Goal: Task Accomplishment & Management: Manage account settings

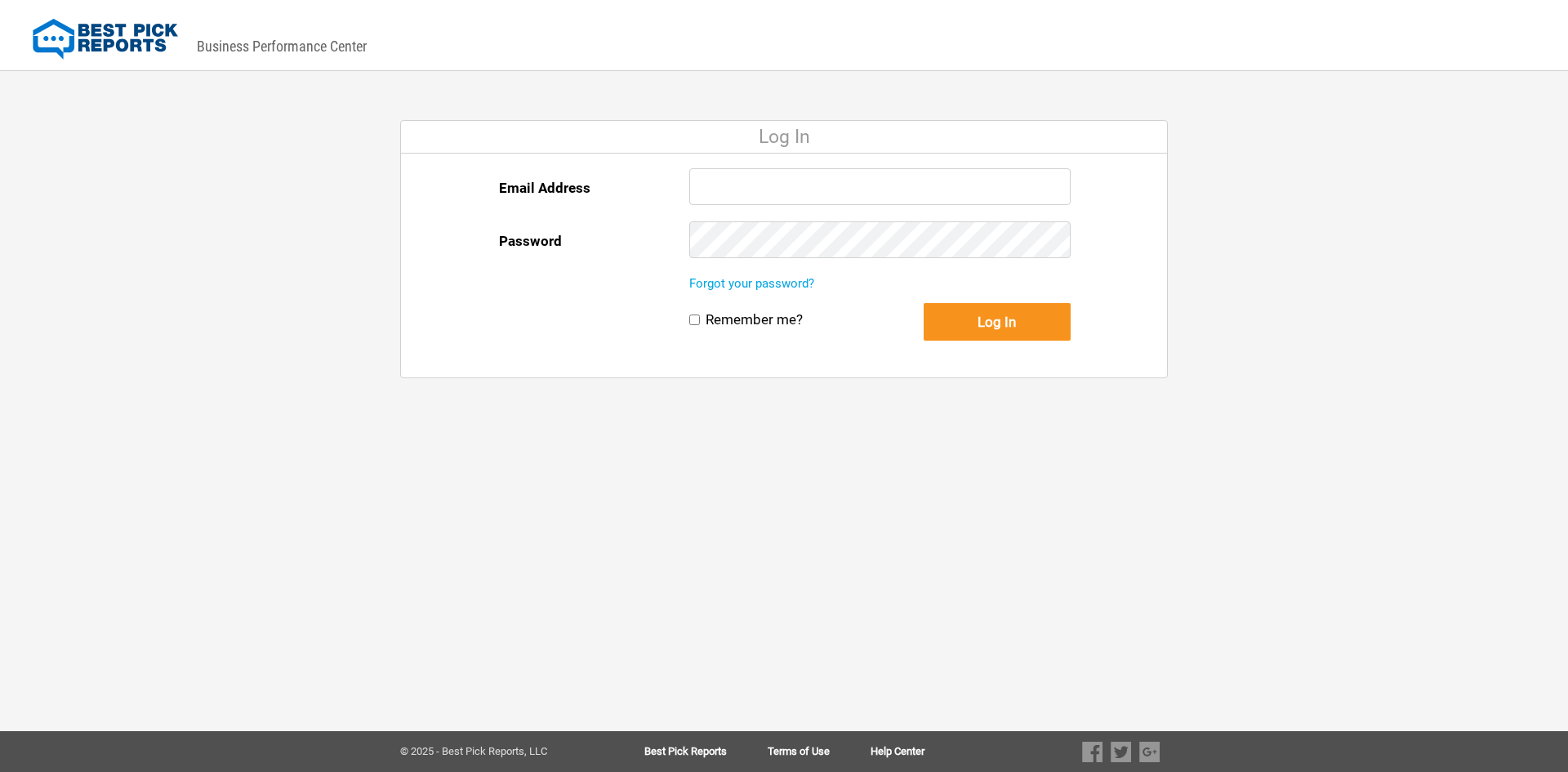
click at [849, 184] on input "Email Address" at bounding box center [880, 187] width 382 height 36
type input "[PERSON_NAME][EMAIL_ADDRESS][DOMAIN_NAME]"
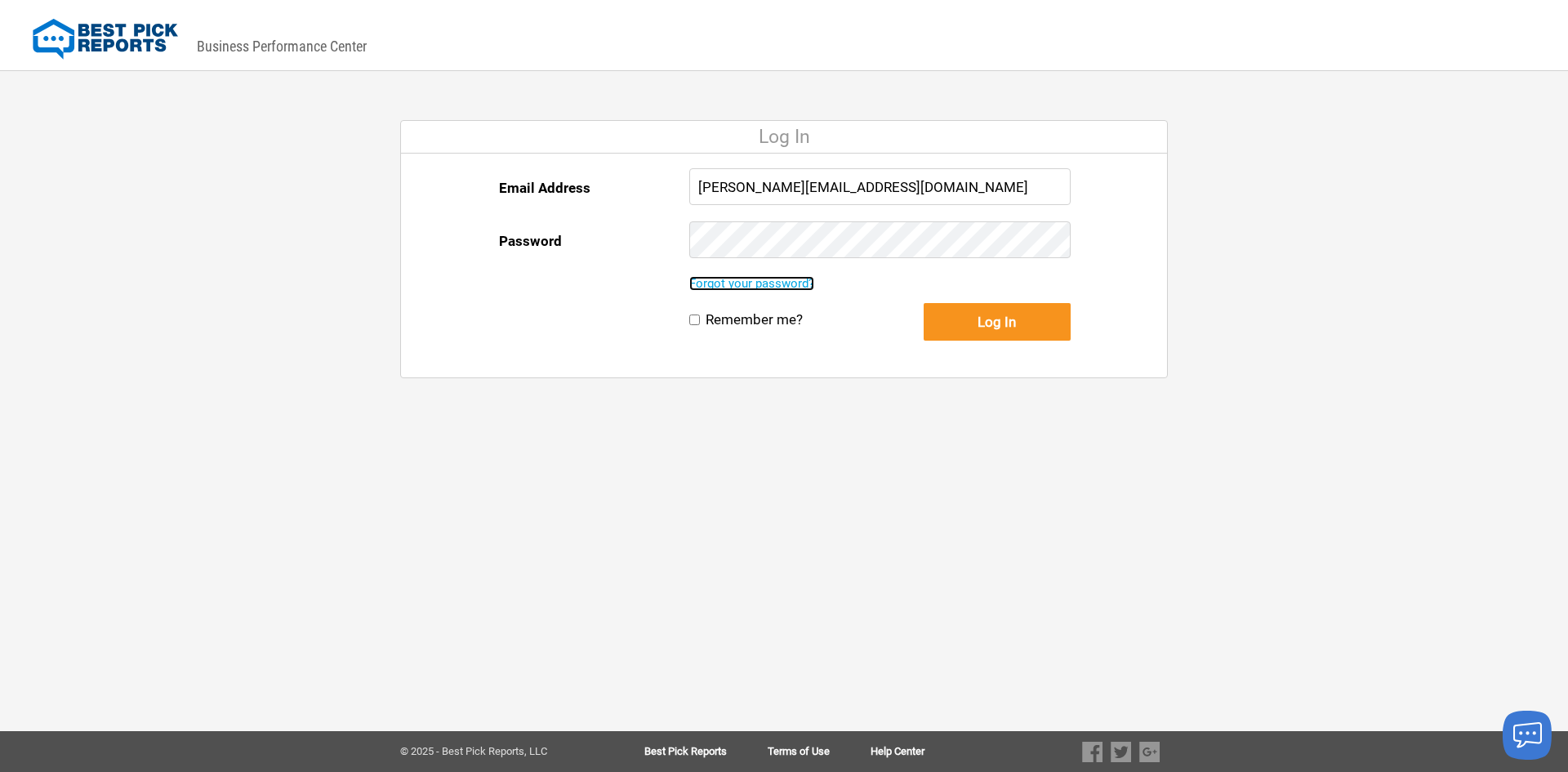
click at [789, 279] on link "Forgot your password?" at bounding box center [751, 284] width 125 height 15
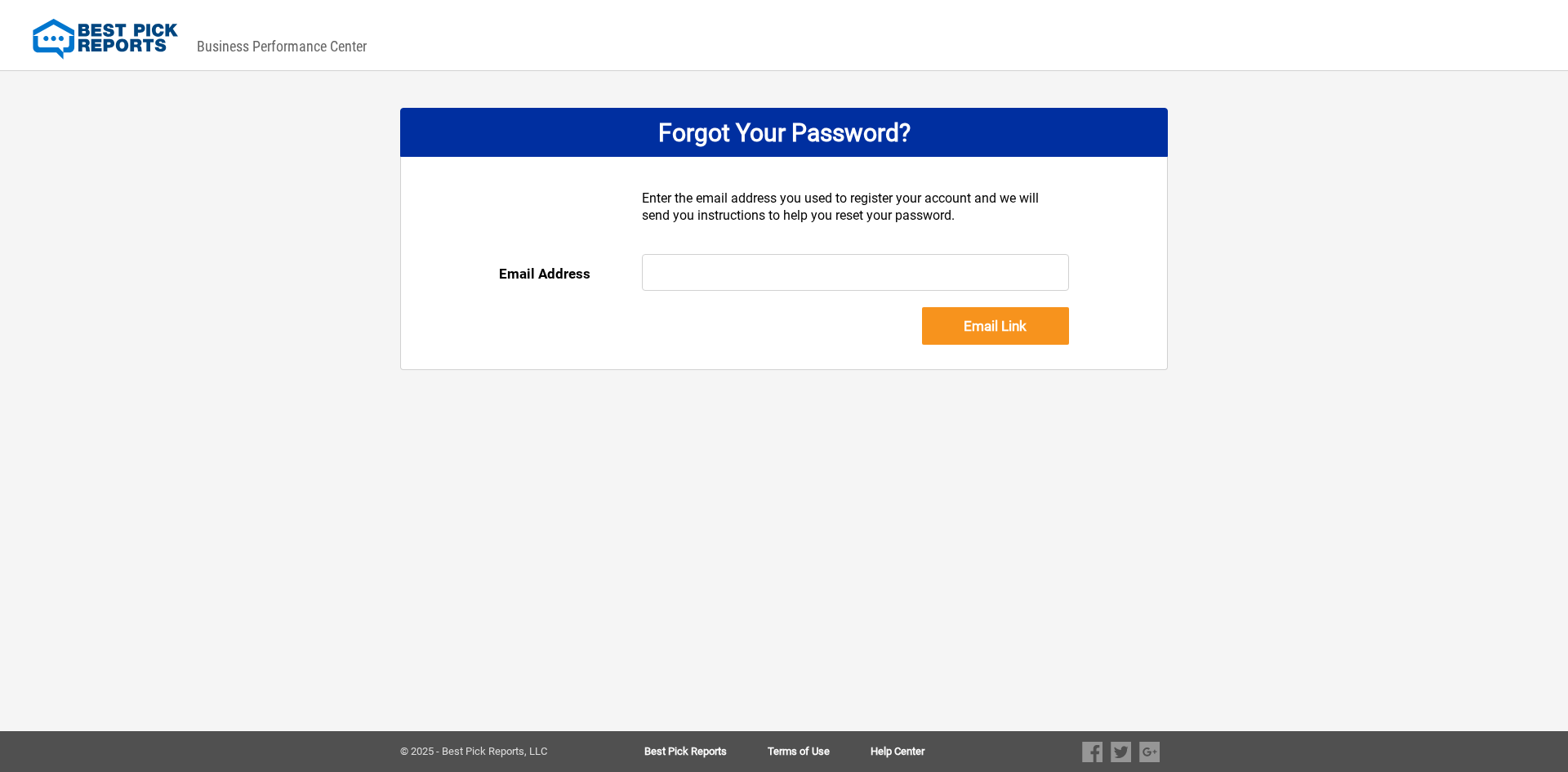
click at [784, 282] on input "text" at bounding box center [856, 272] width 428 height 36
type input "terell@4donnellys.com"
click at [980, 323] on input "Email Link" at bounding box center [995, 326] width 147 height 37
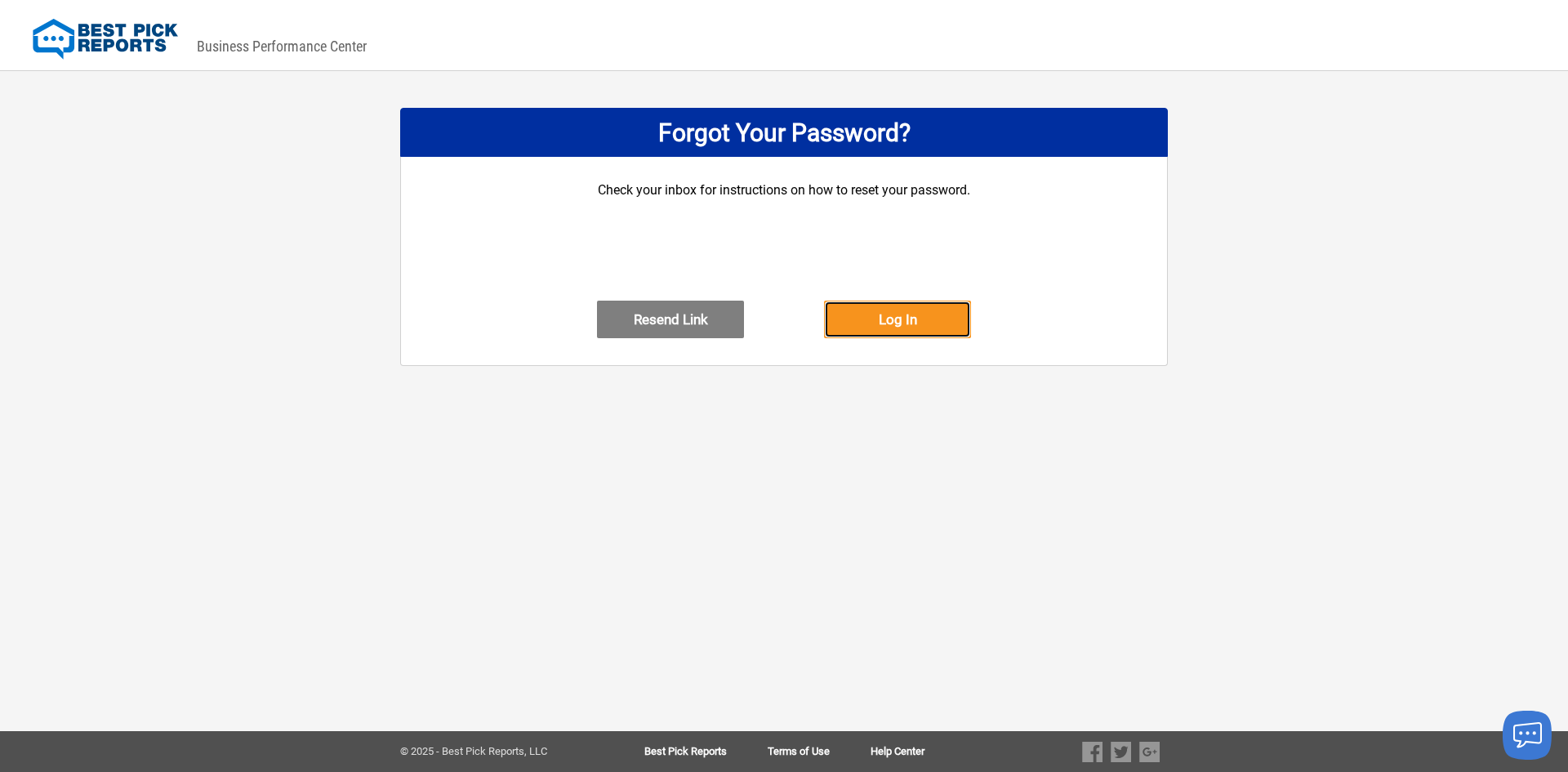
click at [891, 331] on button "Log In" at bounding box center [897, 319] width 147 height 37
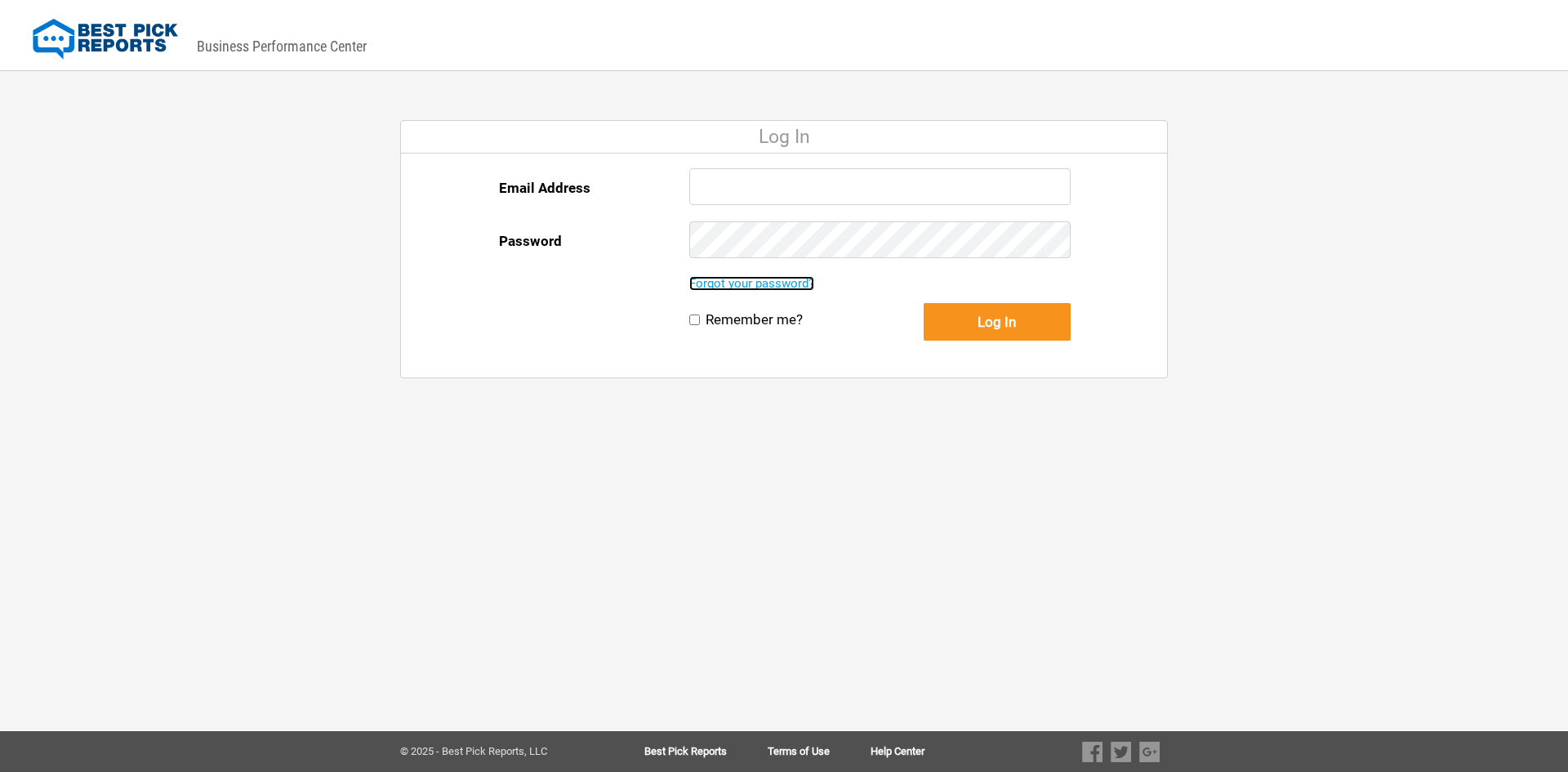
click at [744, 285] on link "Forgot your password?" at bounding box center [751, 284] width 125 height 15
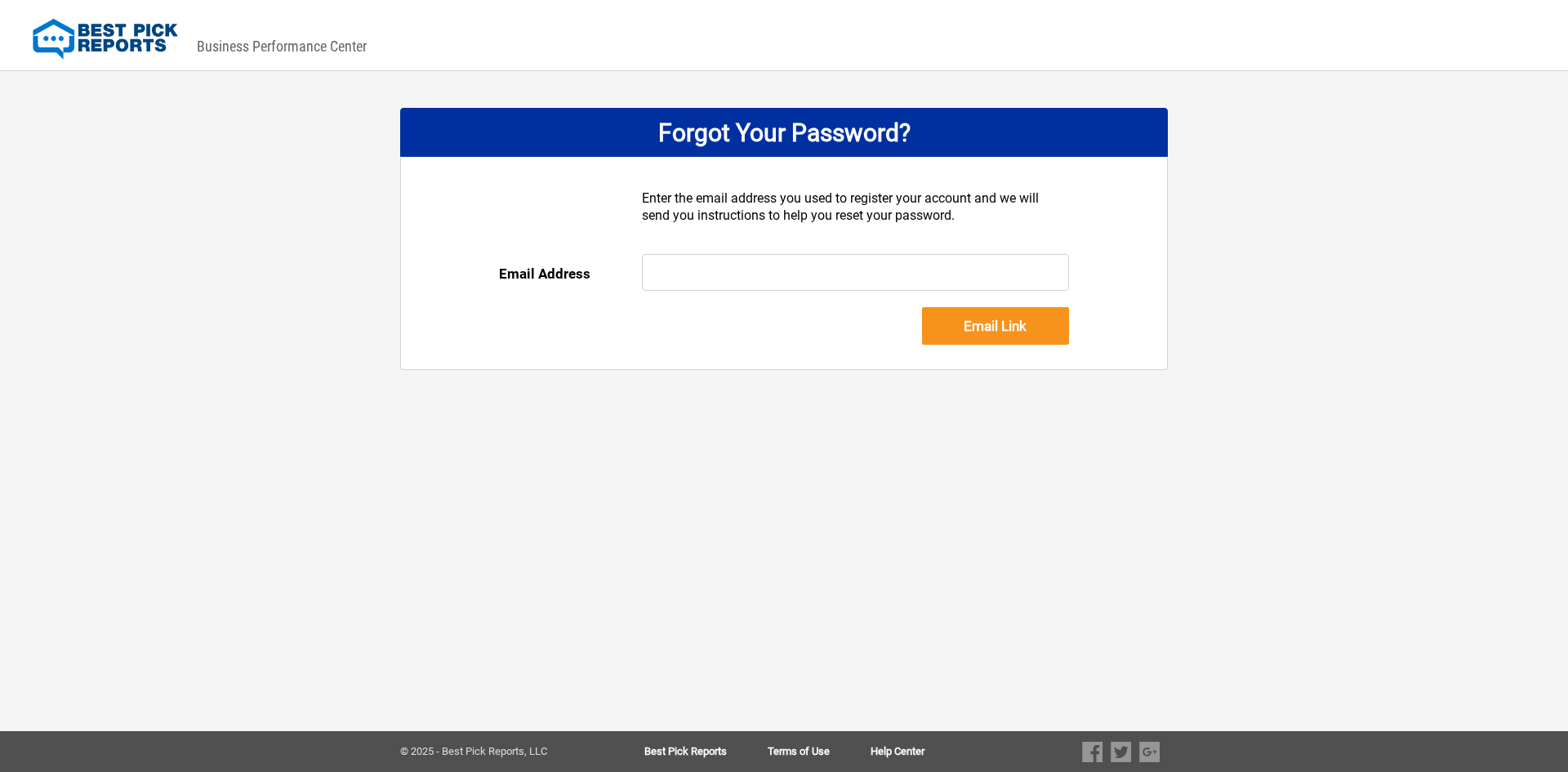
click at [706, 260] on input "text" at bounding box center [856, 272] width 428 height 36
type input "[PERSON_NAME][EMAIL_ADDRESS][DOMAIN_NAME]"
click at [995, 326] on input "Email Link" at bounding box center [995, 326] width 147 height 37
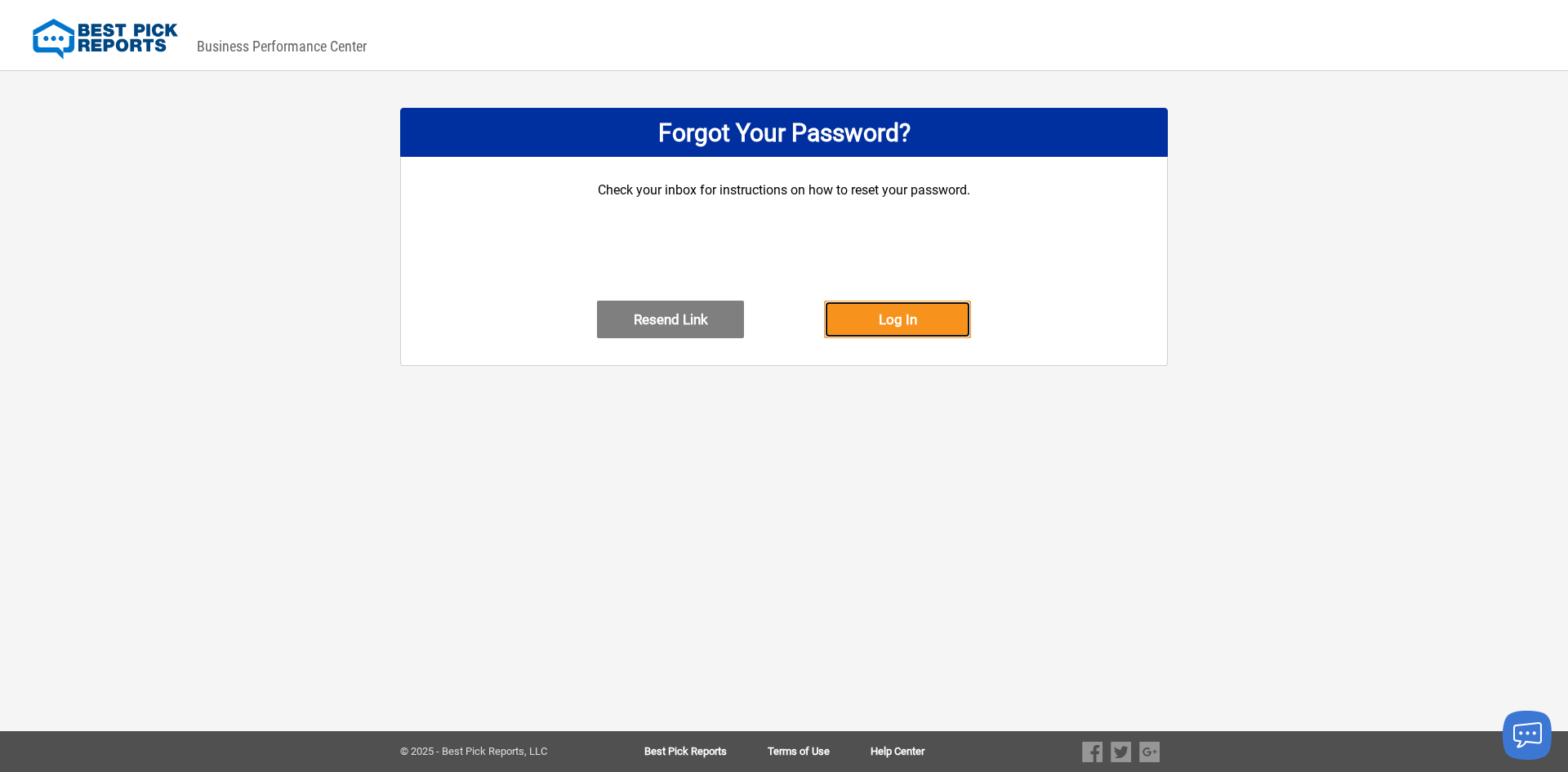
click at [920, 332] on button "Log In" at bounding box center [897, 319] width 147 height 37
